Goal: Check status: Check status

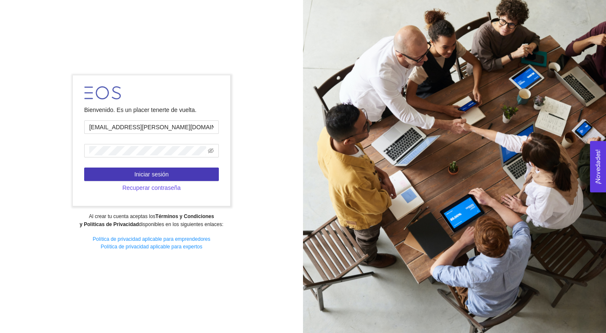
type input "[EMAIL_ADDRESS][PERSON_NAME][DOMAIN_NAME]"
click at [152, 179] on span "Iniciar sesión" at bounding box center [151, 173] width 34 height 9
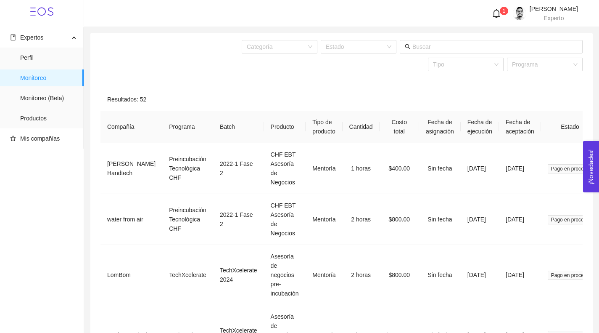
click at [492, 15] on icon "bell" at bounding box center [496, 13] width 9 height 9
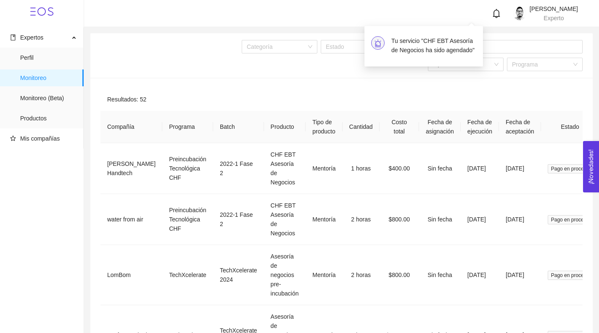
click at [441, 49] on h4 "Tu servicio "CHF EBT Asesoría de Negocios ha sido agendado"" at bounding box center [434, 45] width 85 height 19
click at [53, 101] on span "Monitoreo (Beta)" at bounding box center [48, 98] width 57 height 17
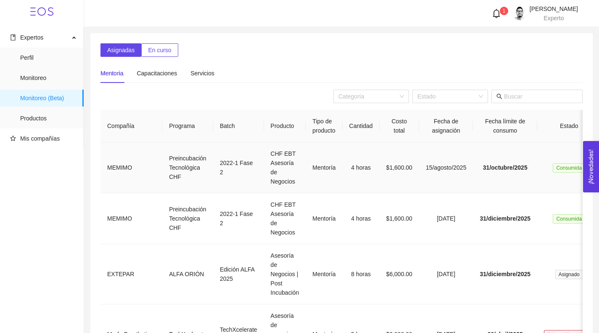
click at [165, 172] on td "Preincubación Tecnológica CHF" at bounding box center [187, 167] width 51 height 51
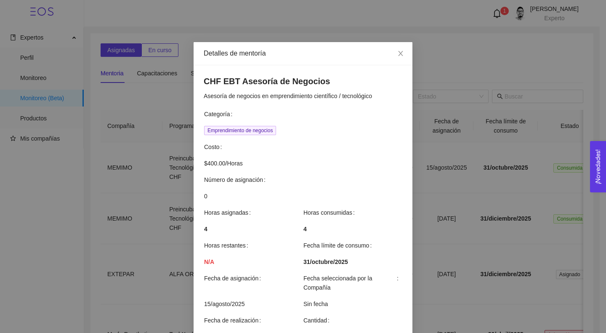
scroll to position [226, 0]
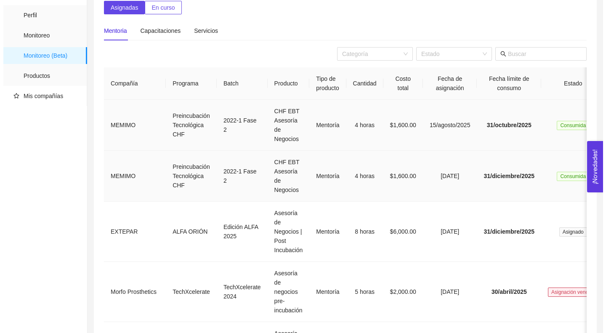
scroll to position [45, 0]
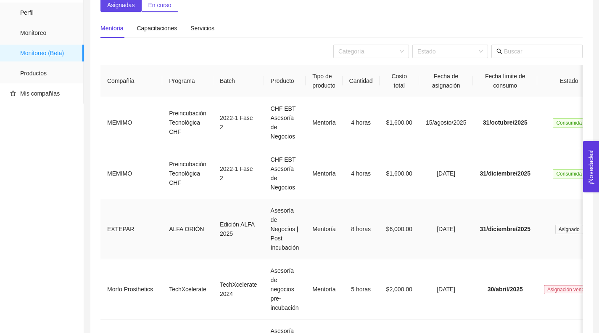
click at [195, 228] on td "ALFA ORIÓN" at bounding box center [187, 229] width 51 height 60
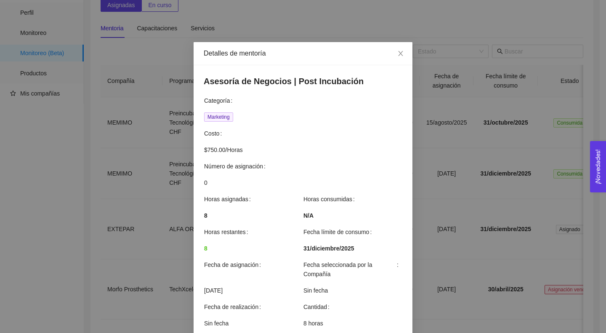
scroll to position [213, 0]
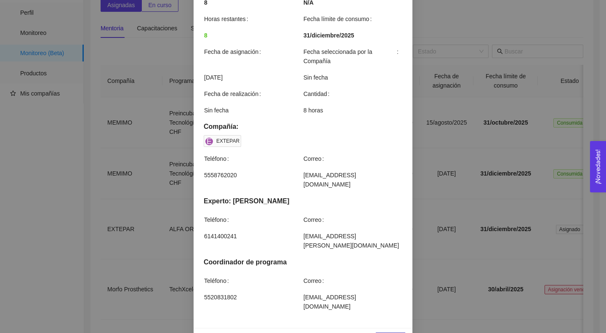
click at [383, 332] on button "Cerrar" at bounding box center [390, 338] width 30 height 13
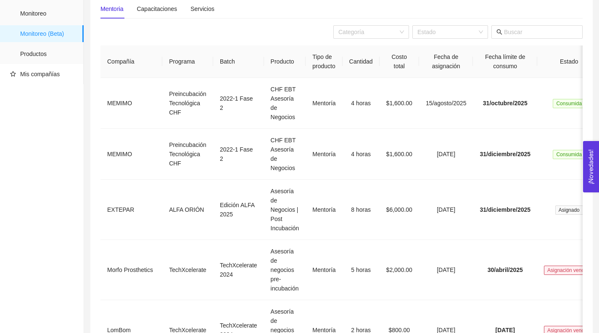
scroll to position [0, 0]
